Goal: Information Seeking & Learning: Find specific fact

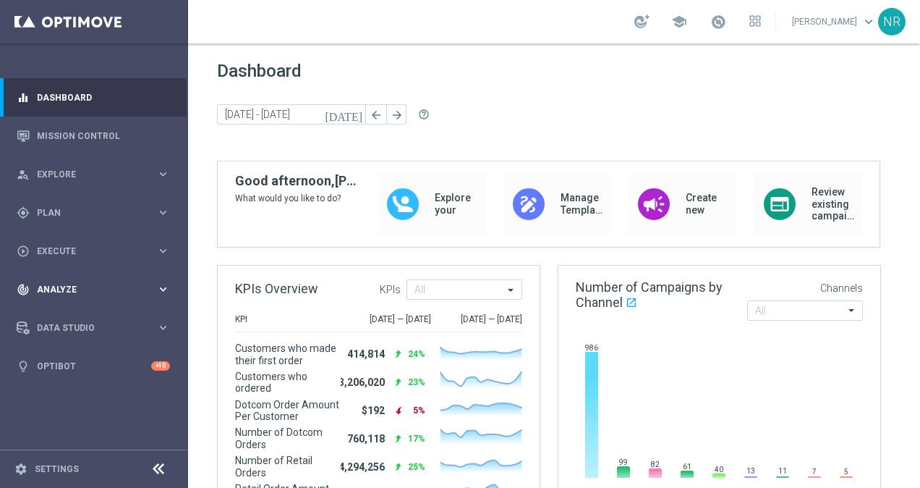
click at [100, 294] on div "track_changes Analyze" at bounding box center [87, 289] width 140 height 13
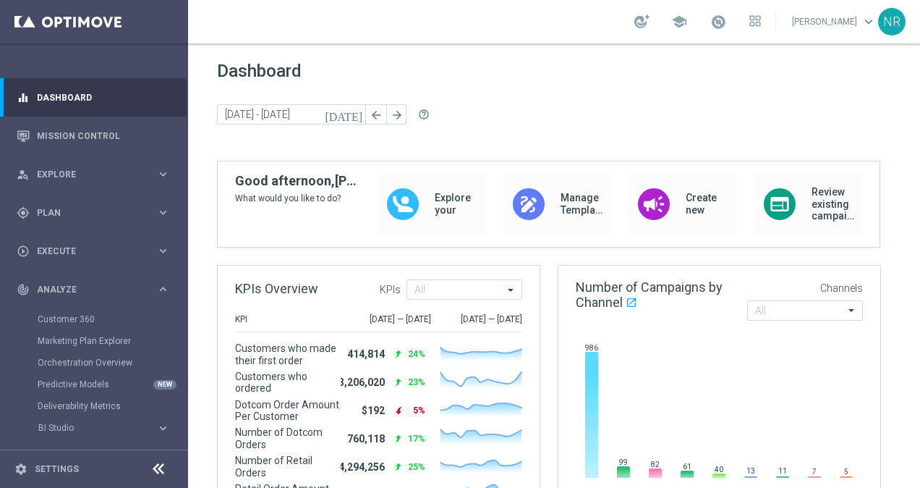
click at [70, 312] on div "Customer 360" at bounding box center [112, 319] width 149 height 22
click at [72, 315] on link "Customer 360" at bounding box center [94, 319] width 113 height 12
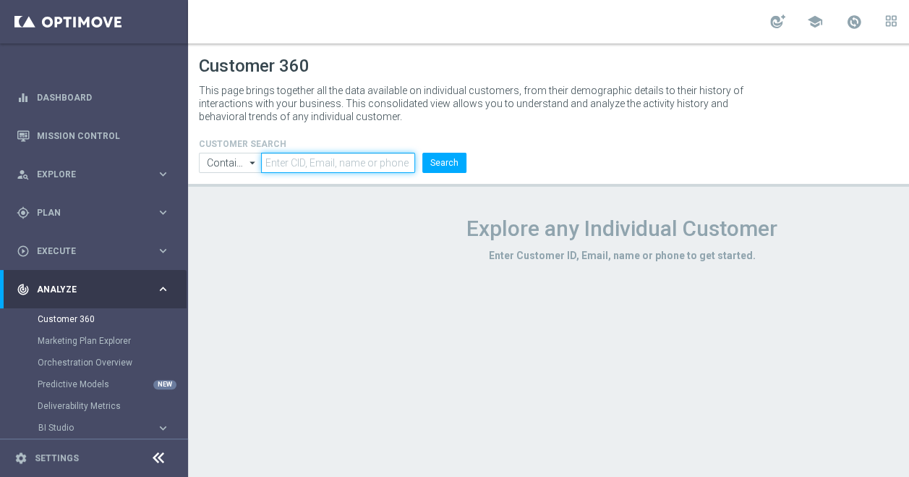
click at [386, 163] on input "text" at bounding box center [338, 163] width 154 height 20
paste input "kampersalr@gmail.com"
type input "kampersalr@gmail.com"
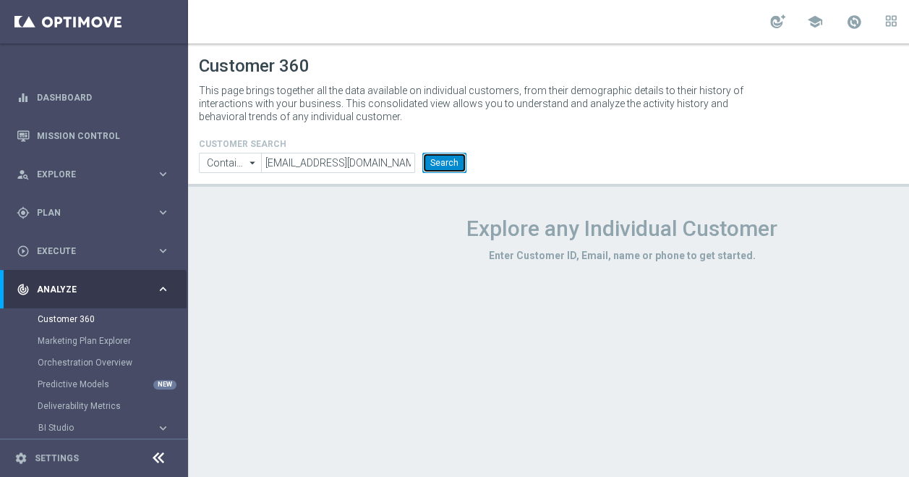
click at [456, 156] on button "Search" at bounding box center [444, 163] width 44 height 20
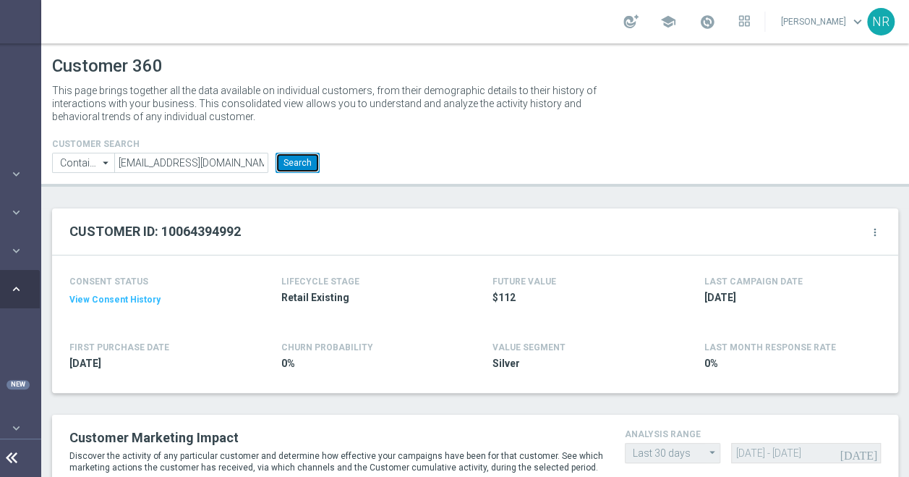
scroll to position [0, 158]
click at [870, 227] on icon "more_vert" at bounding box center [876, 232] width 12 height 12
click at [817, 257] on span "Change Attribute" at bounding box center [798, 256] width 67 height 10
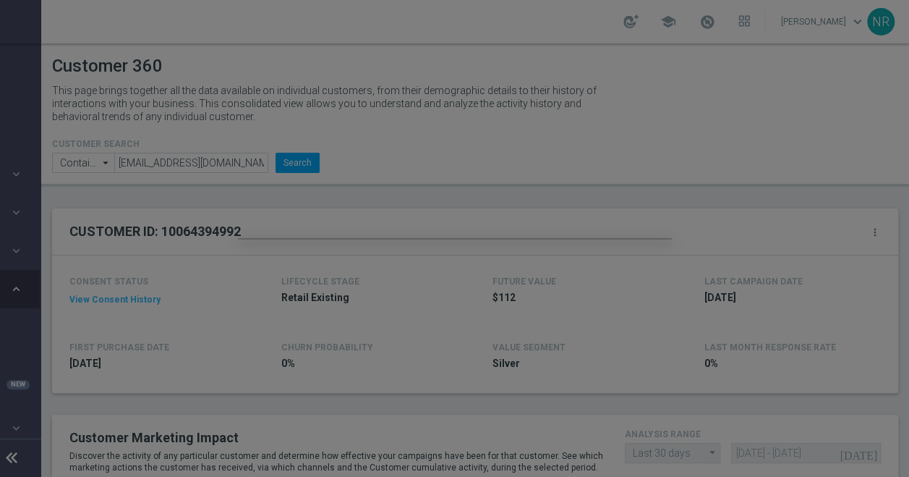
scroll to position [0, 147]
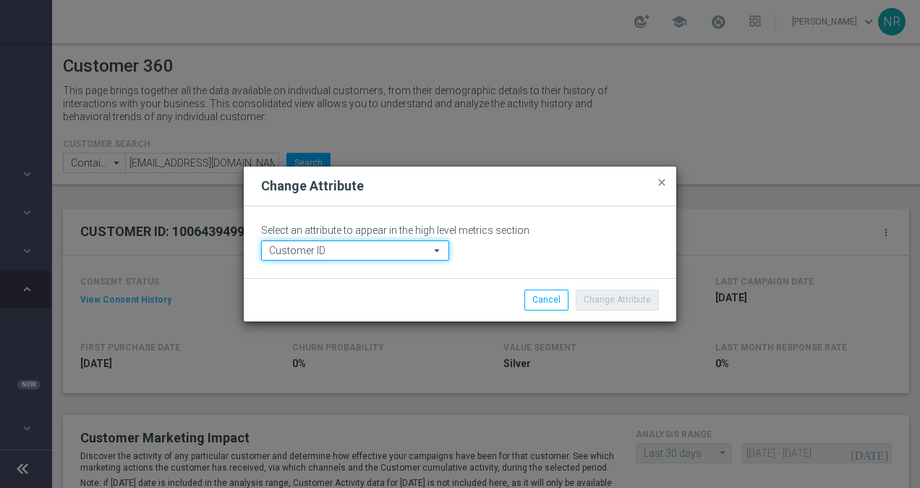
click at [404, 247] on input "Customer ID" at bounding box center [355, 250] width 188 height 20
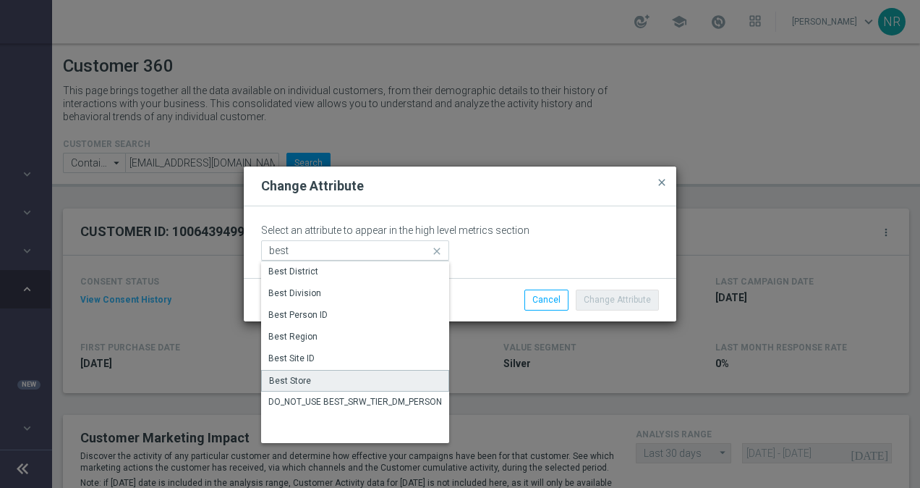
click at [315, 371] on div "Best Store" at bounding box center [355, 381] width 188 height 22
type input "Best Store"
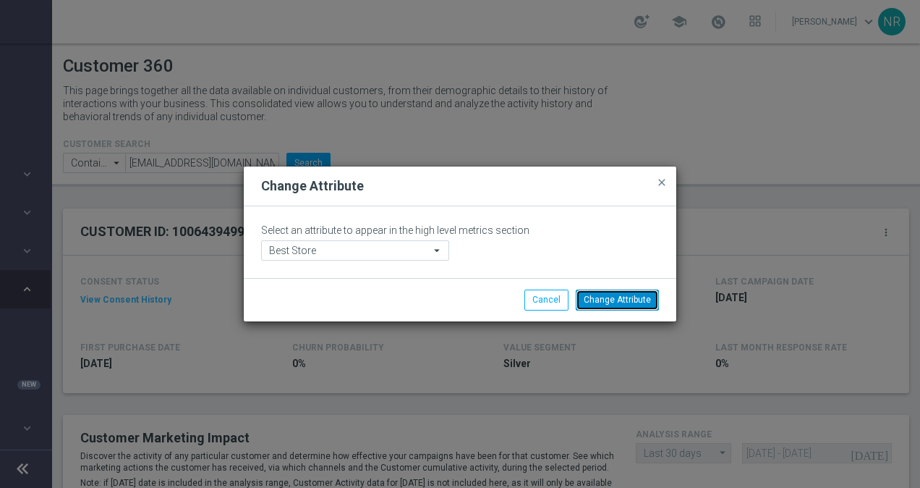
click at [615, 298] on button "Change Attribute" at bounding box center [617, 299] width 83 height 20
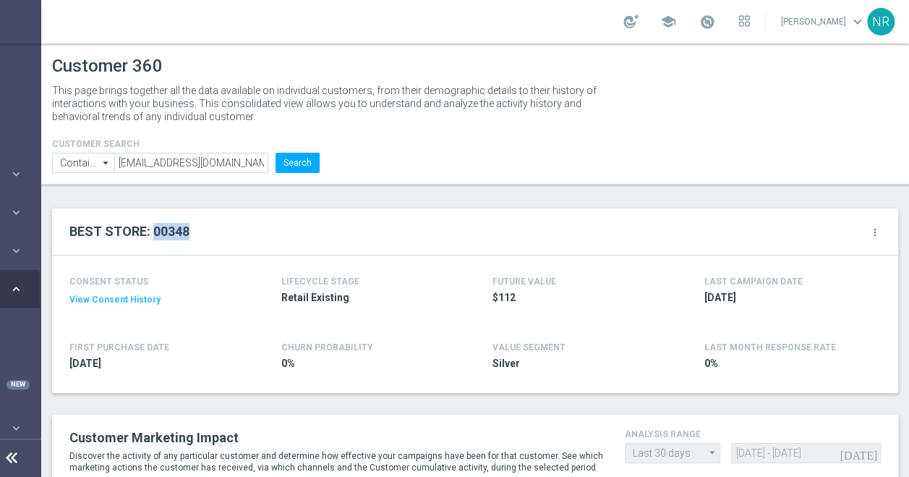
drag, startPoint x: 192, startPoint y: 232, endPoint x: 152, endPoint y: 234, distance: 40.6
click at [152, 234] on div "BEST STORE: 00348 more_vert" at bounding box center [475, 231] width 812 height 25
copy h2 "00348"
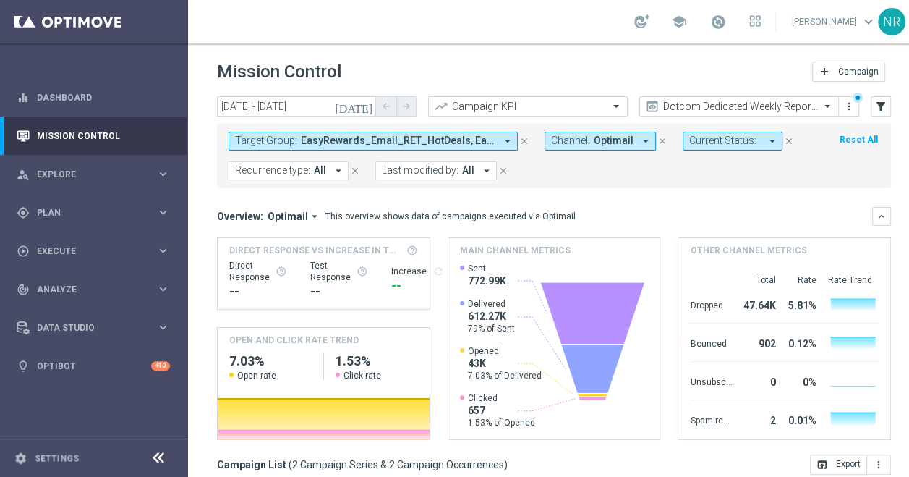
scroll to position [0, 146]
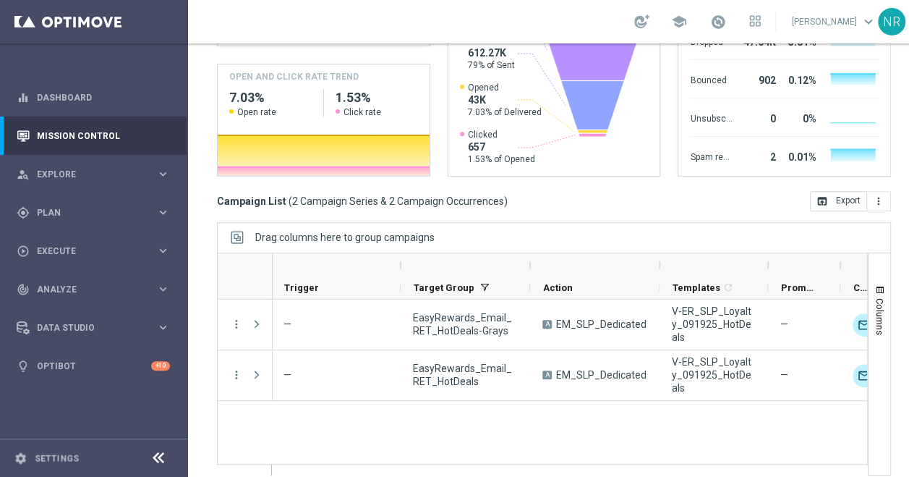
click at [848, 234] on div "Drag columns here to group campaigns" at bounding box center [554, 237] width 674 height 30
